Goal: Transaction & Acquisition: Purchase product/service

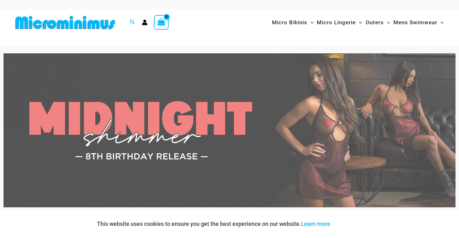
click at [200, 129] on img at bounding box center [230, 130] width 452 height 154
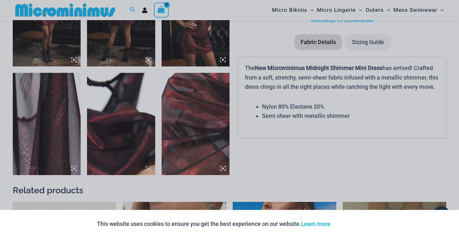
scroll to position [533, 0]
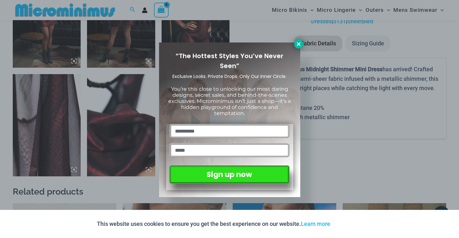
click at [299, 48] on button at bounding box center [299, 44] width 9 height 9
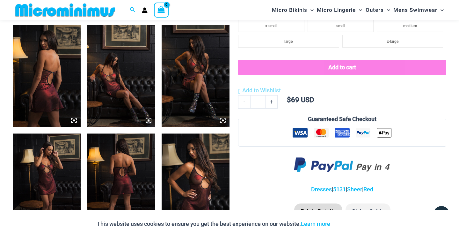
scroll to position [342, 0]
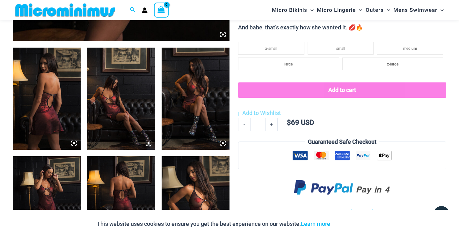
click at [44, 111] on img at bounding box center [47, 99] width 68 height 102
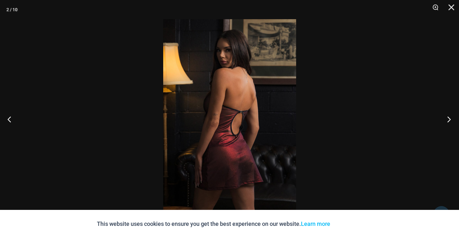
click at [448, 119] on button "Next" at bounding box center [448, 119] width 24 height 32
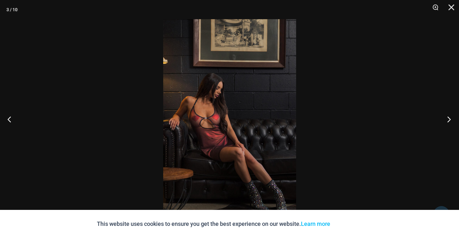
click at [448, 119] on button "Next" at bounding box center [448, 119] width 24 height 32
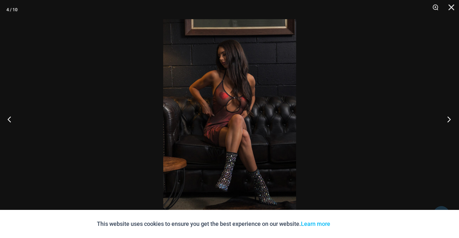
click at [449, 118] on button "Next" at bounding box center [448, 119] width 24 height 32
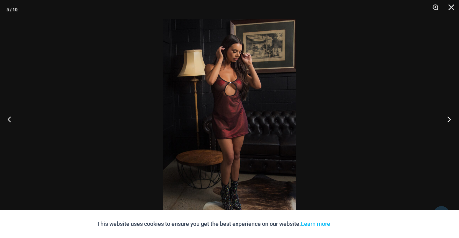
click at [448, 117] on button "Next" at bounding box center [448, 119] width 24 height 32
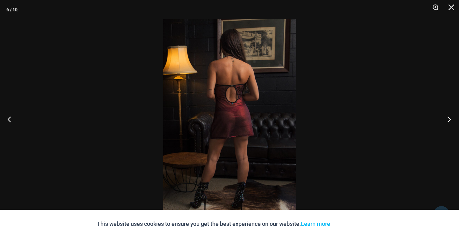
click at [448, 117] on button "Next" at bounding box center [448, 119] width 24 height 32
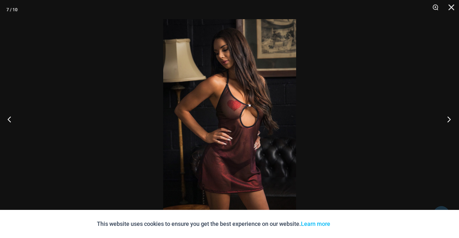
click at [448, 117] on button "Next" at bounding box center [448, 119] width 24 height 32
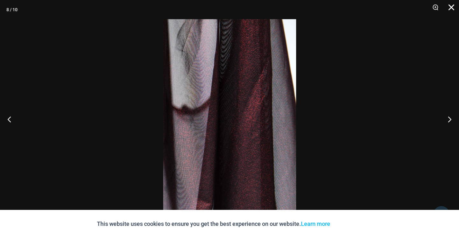
click at [450, 10] on button "Close" at bounding box center [450, 9] width 16 height 19
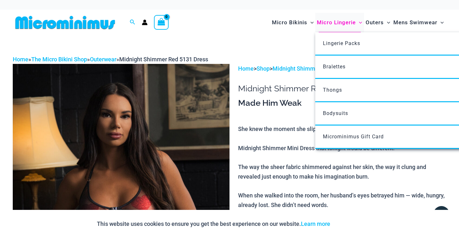
scroll to position [0, 0]
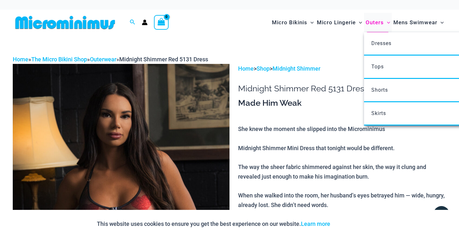
click at [373, 22] on span "Outers" at bounding box center [375, 22] width 18 height 16
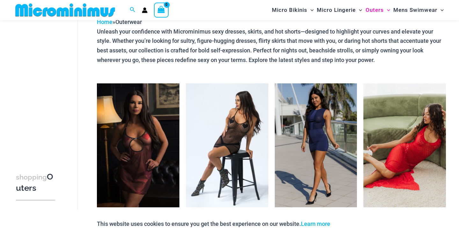
scroll to position [72, 0]
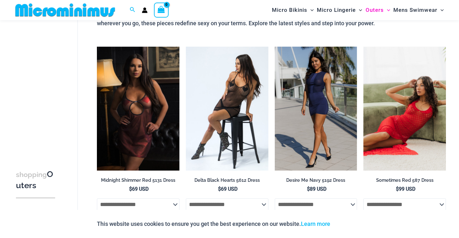
click at [399, 117] on img at bounding box center [405, 109] width 83 height 124
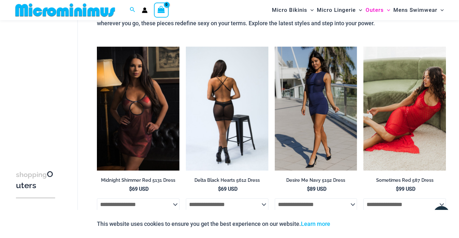
click at [221, 112] on img at bounding box center [227, 109] width 83 height 124
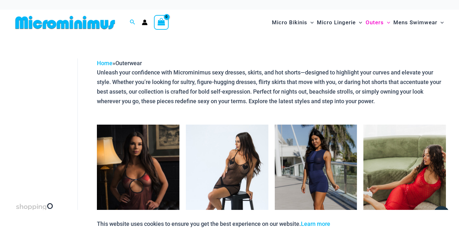
scroll to position [0, 0]
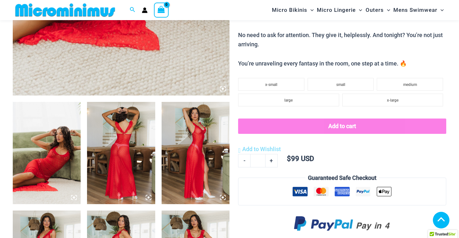
scroll to position [292, 0]
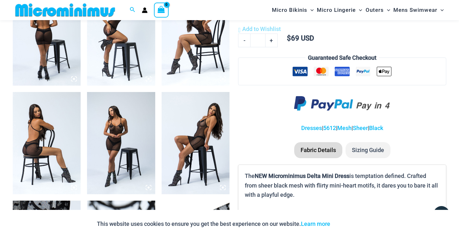
scroll to position [409, 0]
